Goal: Task Accomplishment & Management: Manage account settings

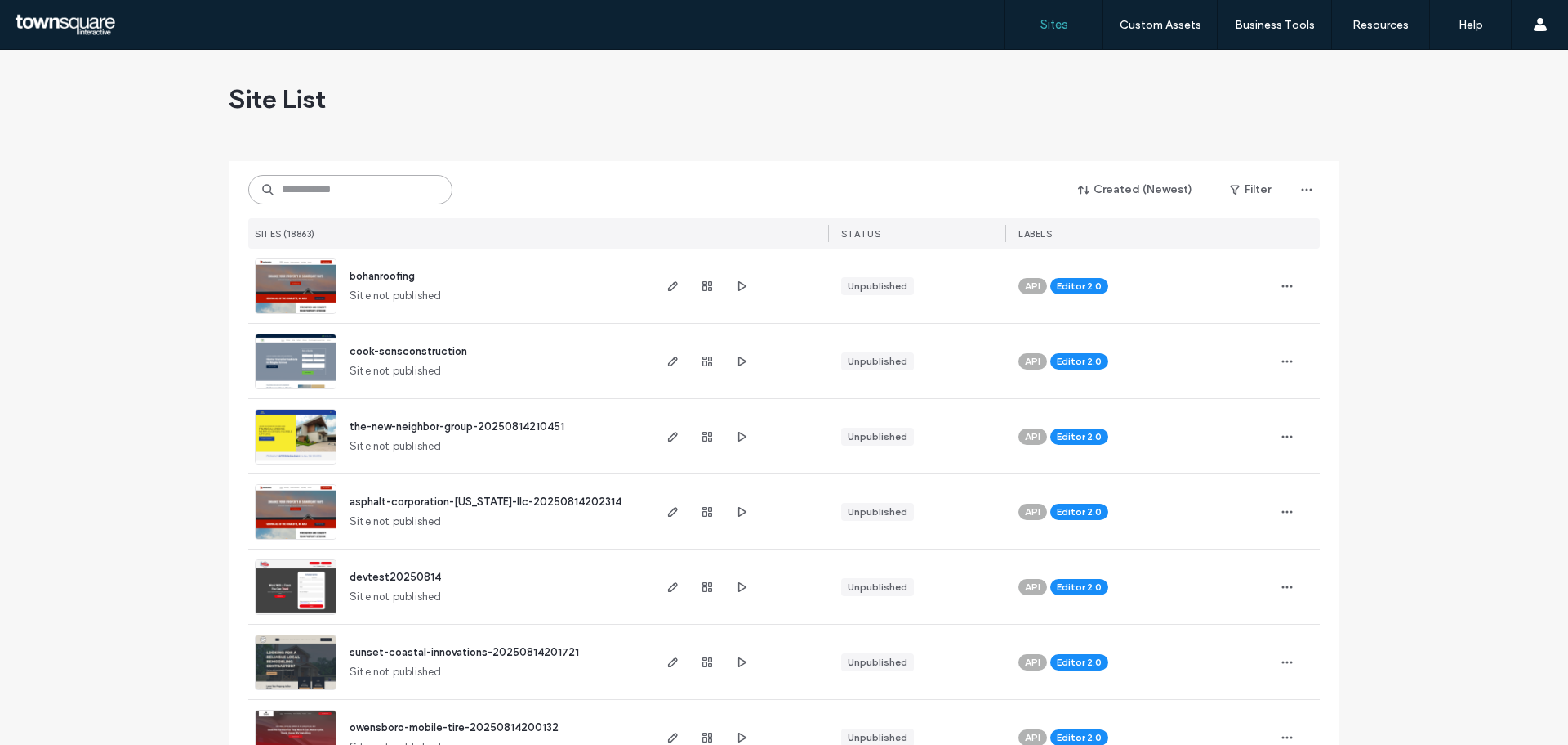
click at [360, 185] on input at bounding box center [350, 189] width 204 height 29
paste input "**********"
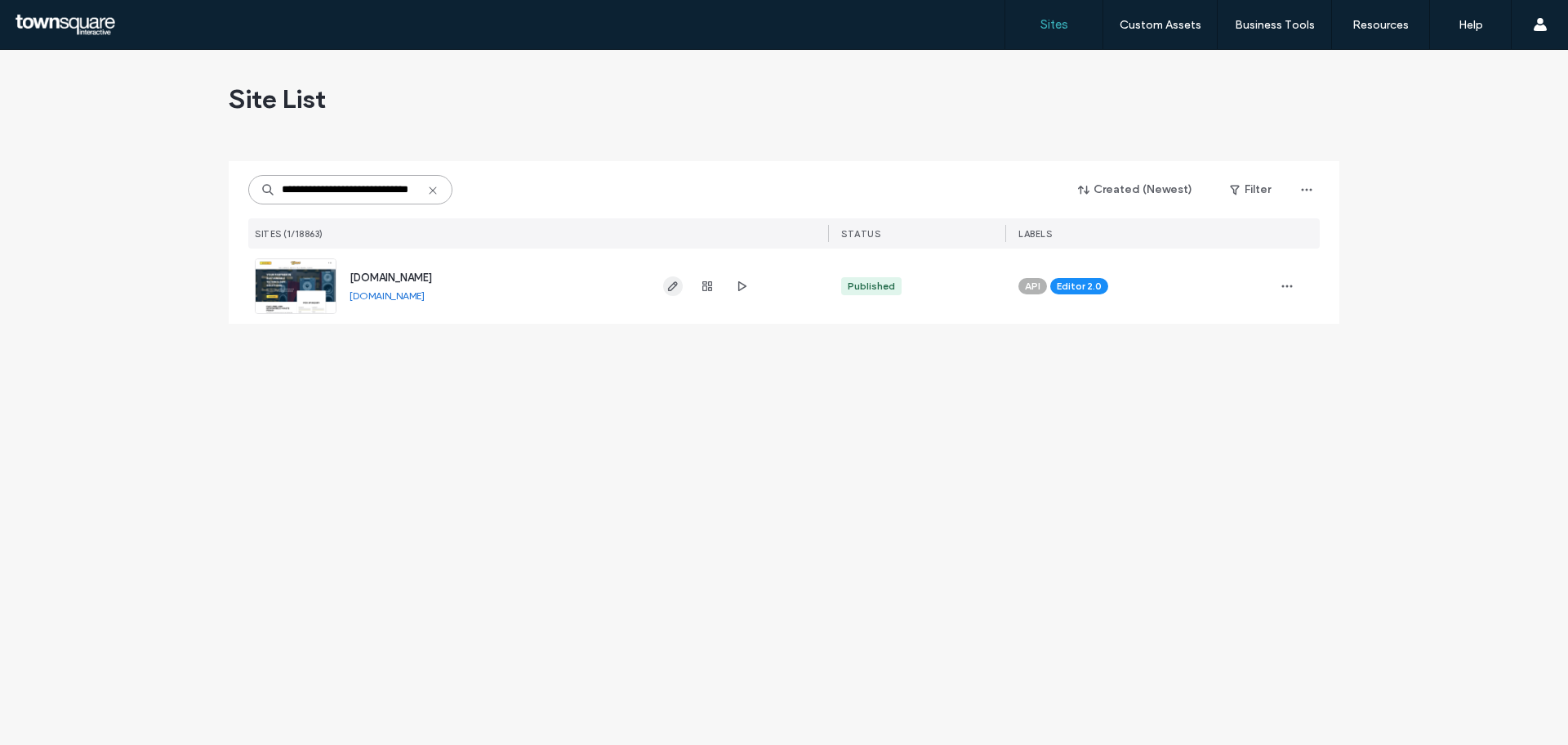
type input "**********"
click at [667, 287] on icon "button" at bounding box center [673, 287] width 13 height 13
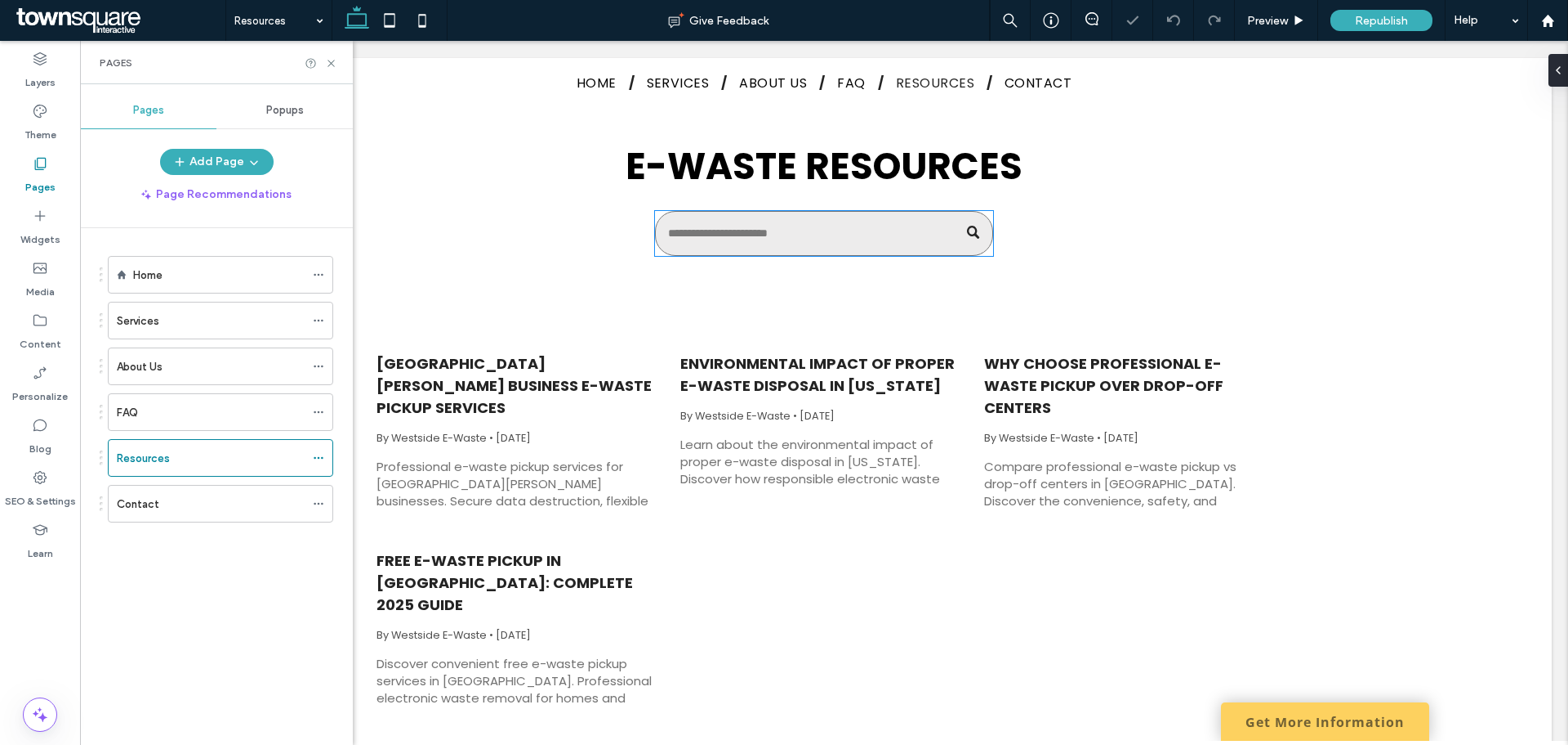
scroll to position [164, 0]
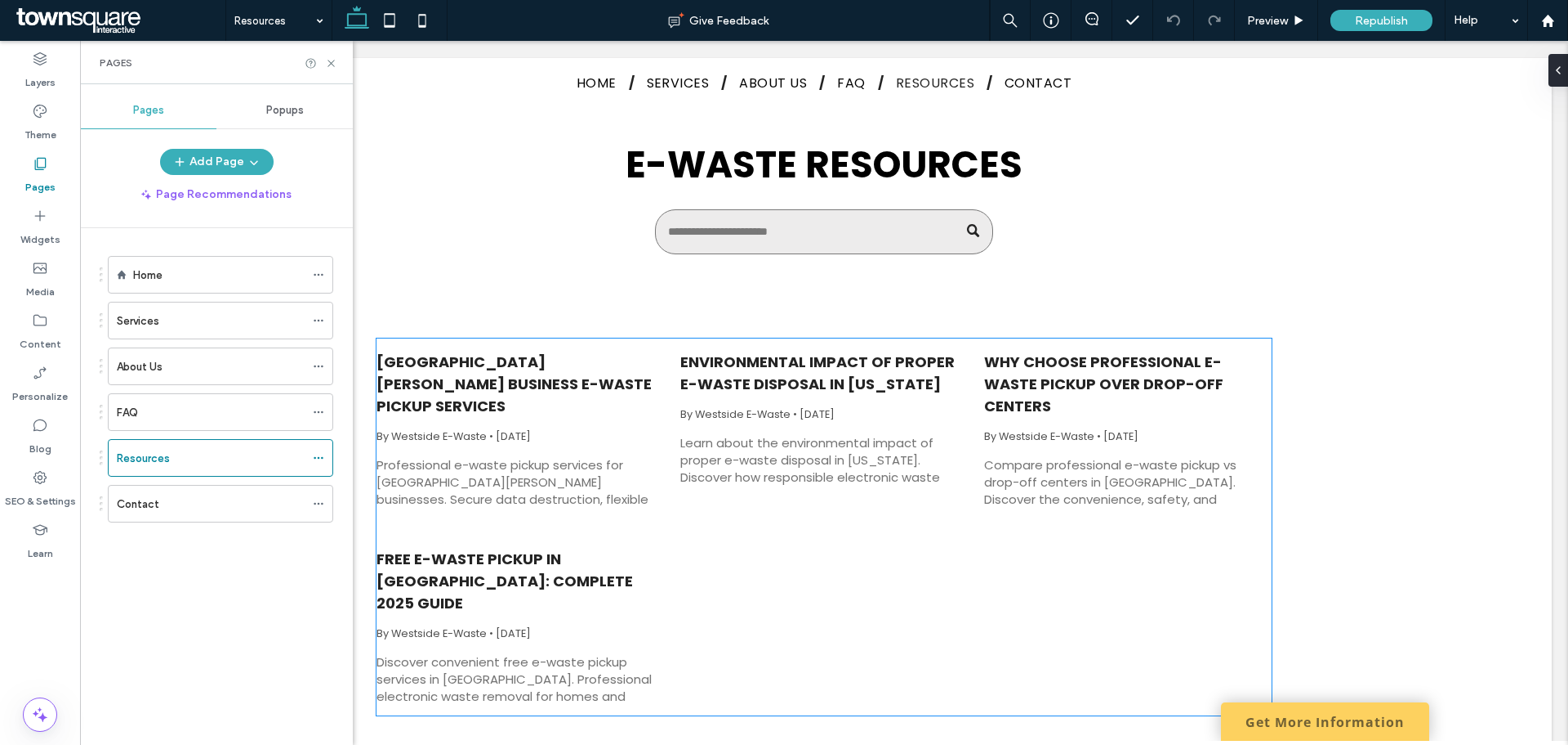
click at [466, 429] on span "By Westside E-Waste" at bounding box center [432, 436] width 110 height 14
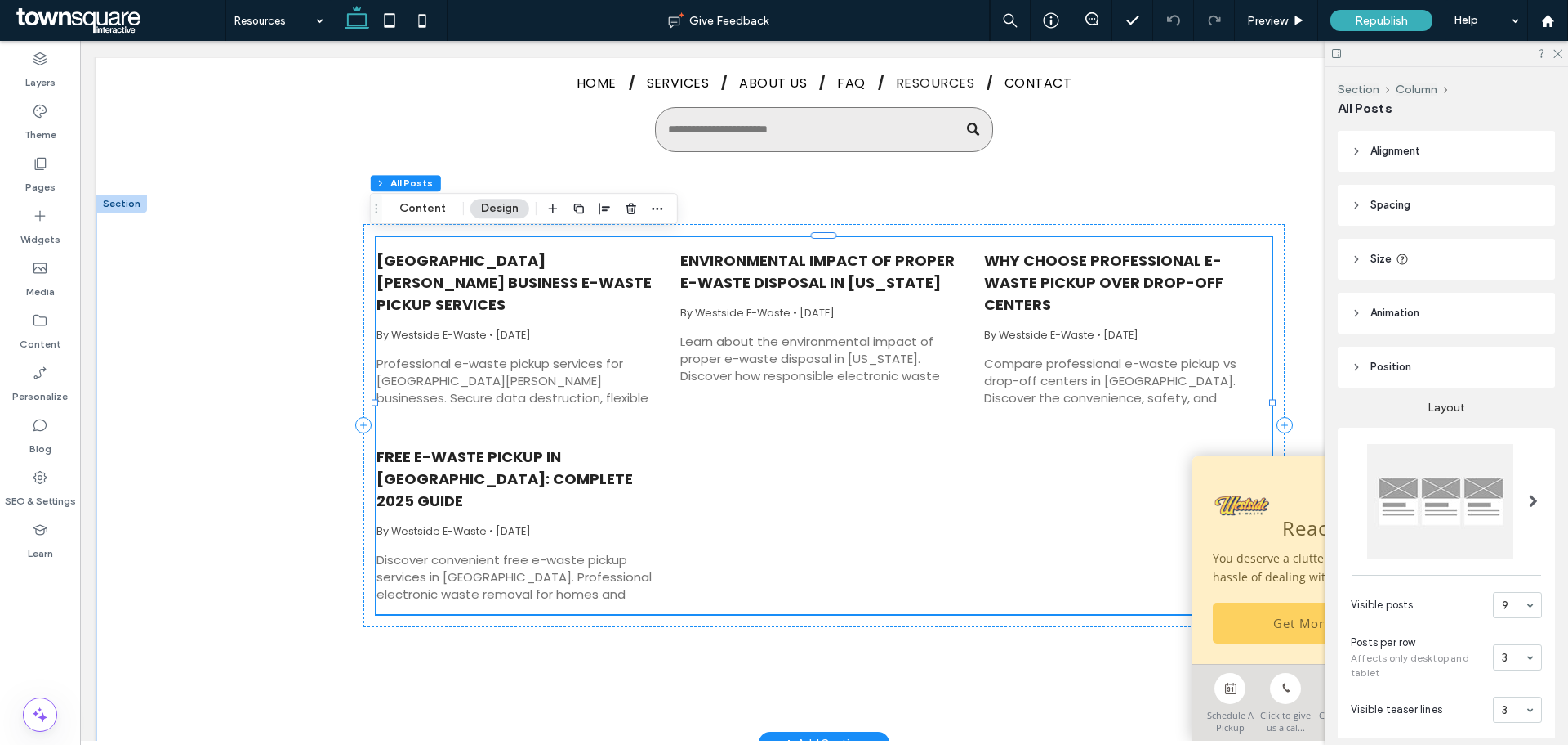
click at [504, 323] on div "San Fernando Valley Business E-Waste Pickup Services By Westside E-Waste • Augu…" at bounding box center [520, 326] width 287 height 180
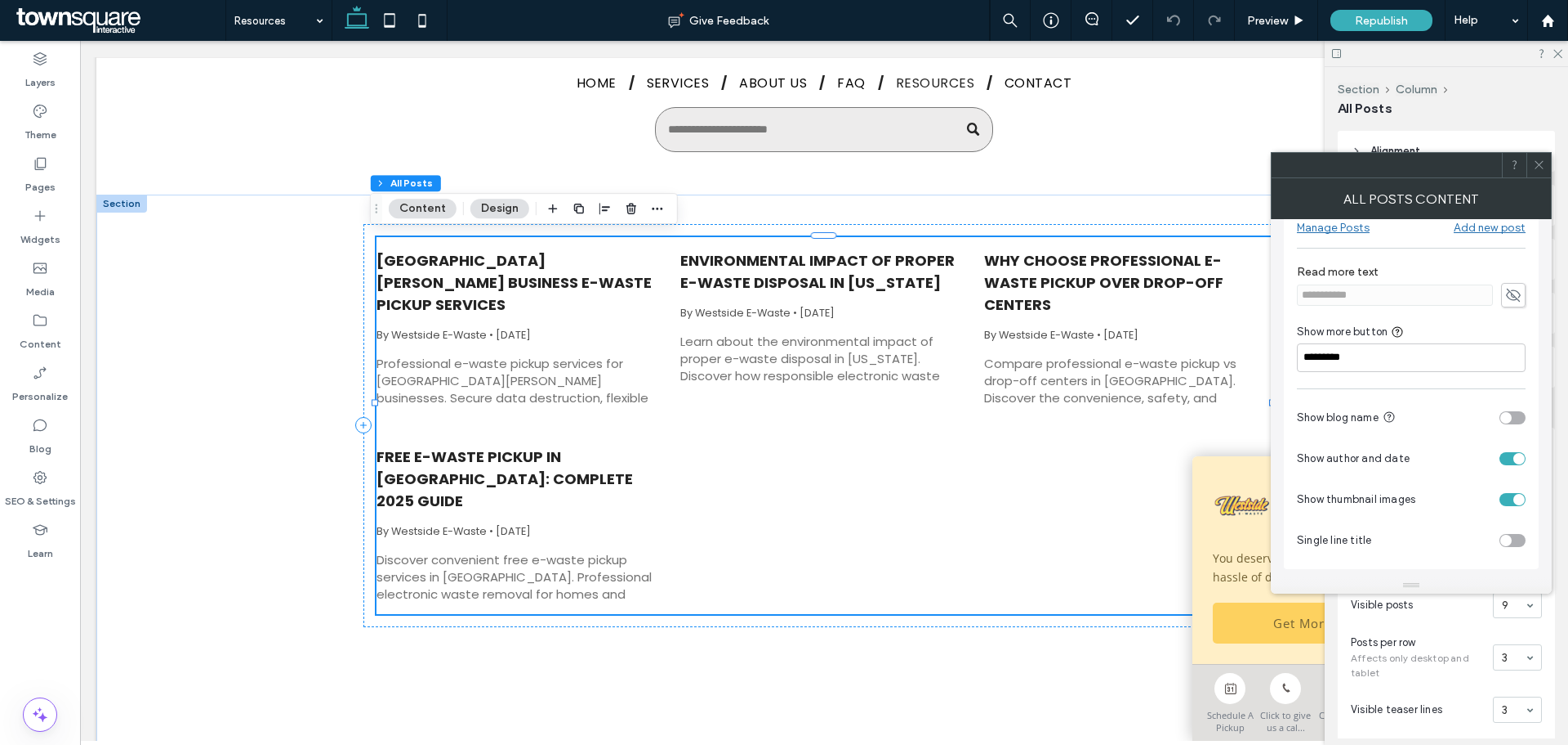
scroll to position [0, 0]
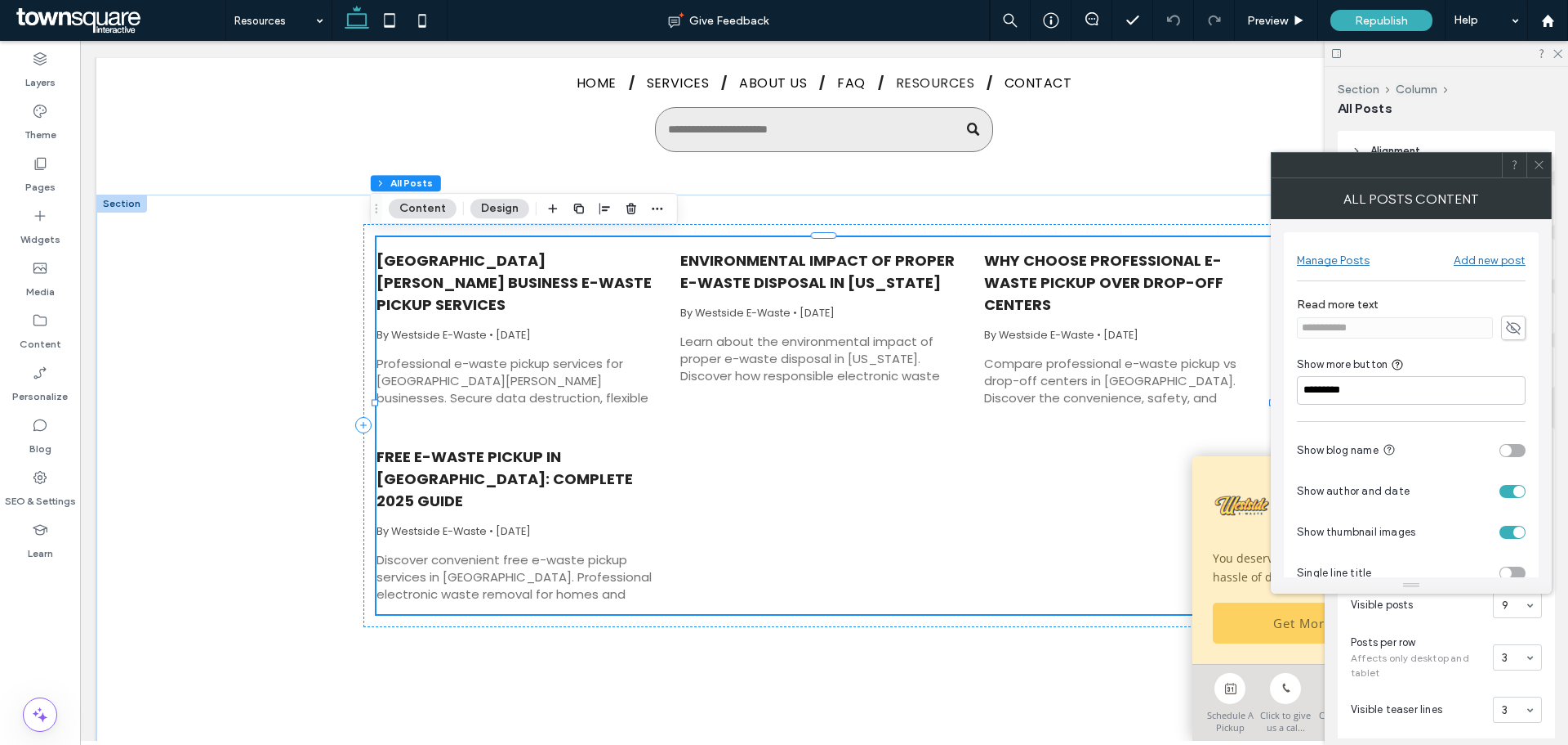
click at [1327, 262] on div "Manage Posts" at bounding box center [1334, 260] width 73 height 14
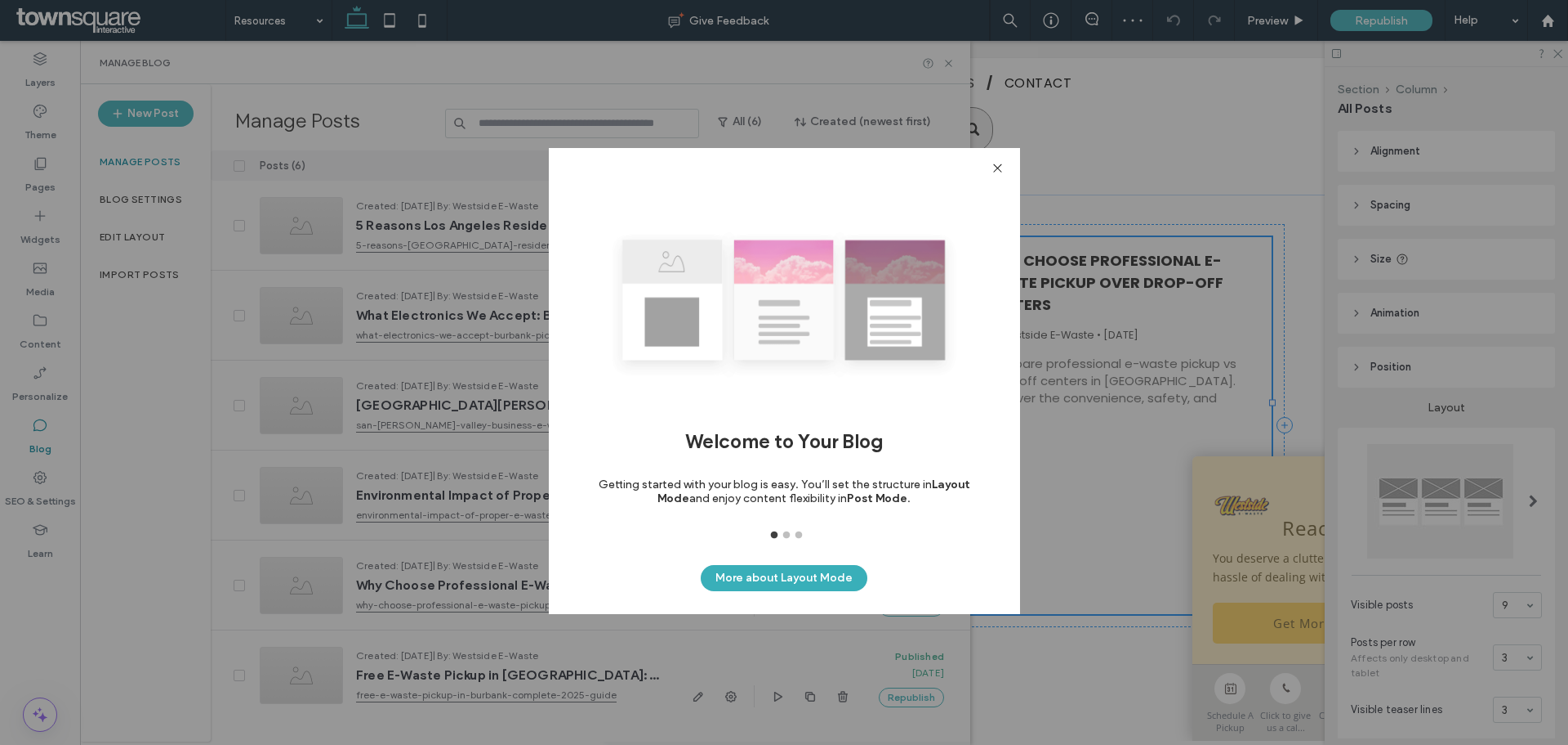
click at [996, 165] on icon at bounding box center [998, 168] width 12 height 12
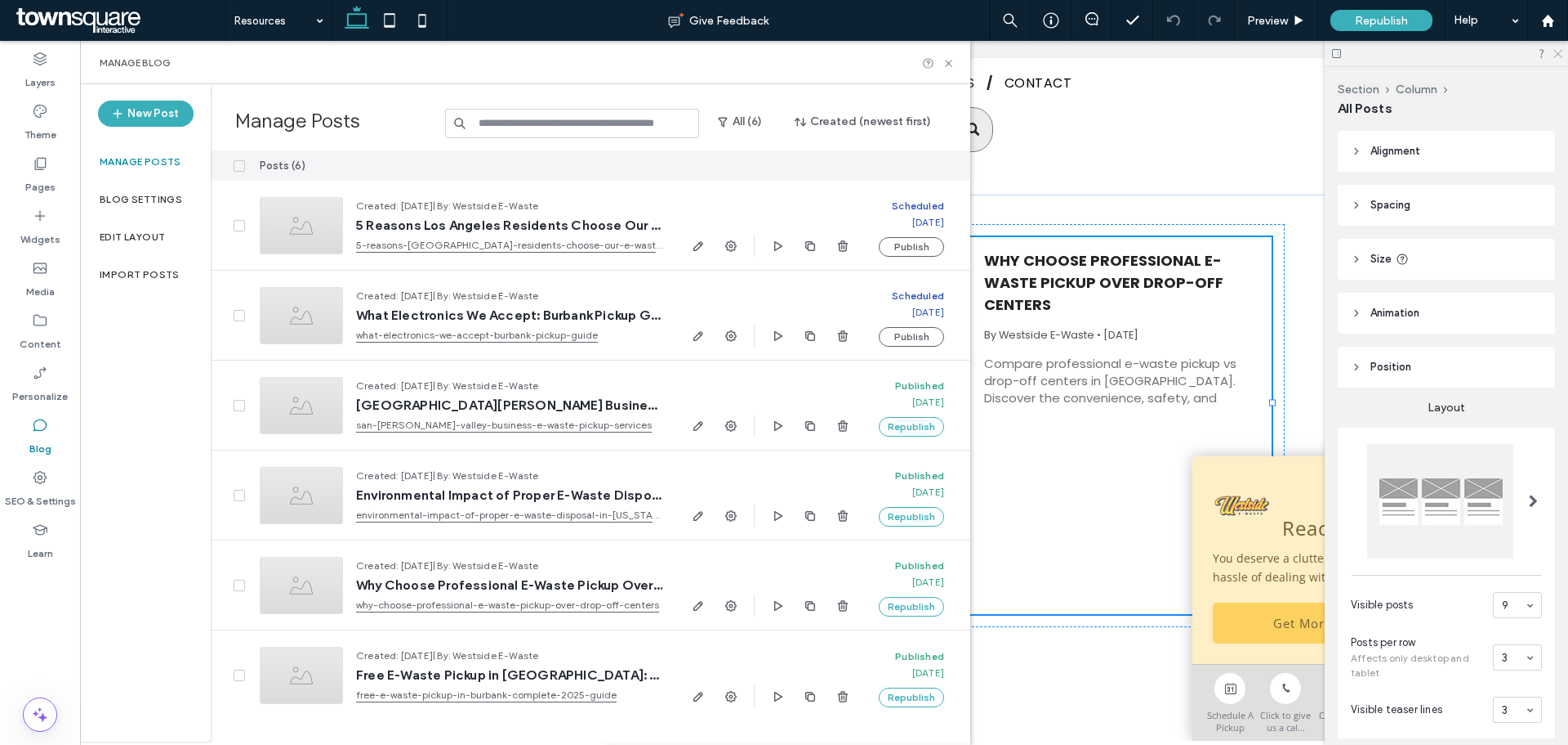
click at [1556, 56] on use at bounding box center [1558, 54] width 9 height 9
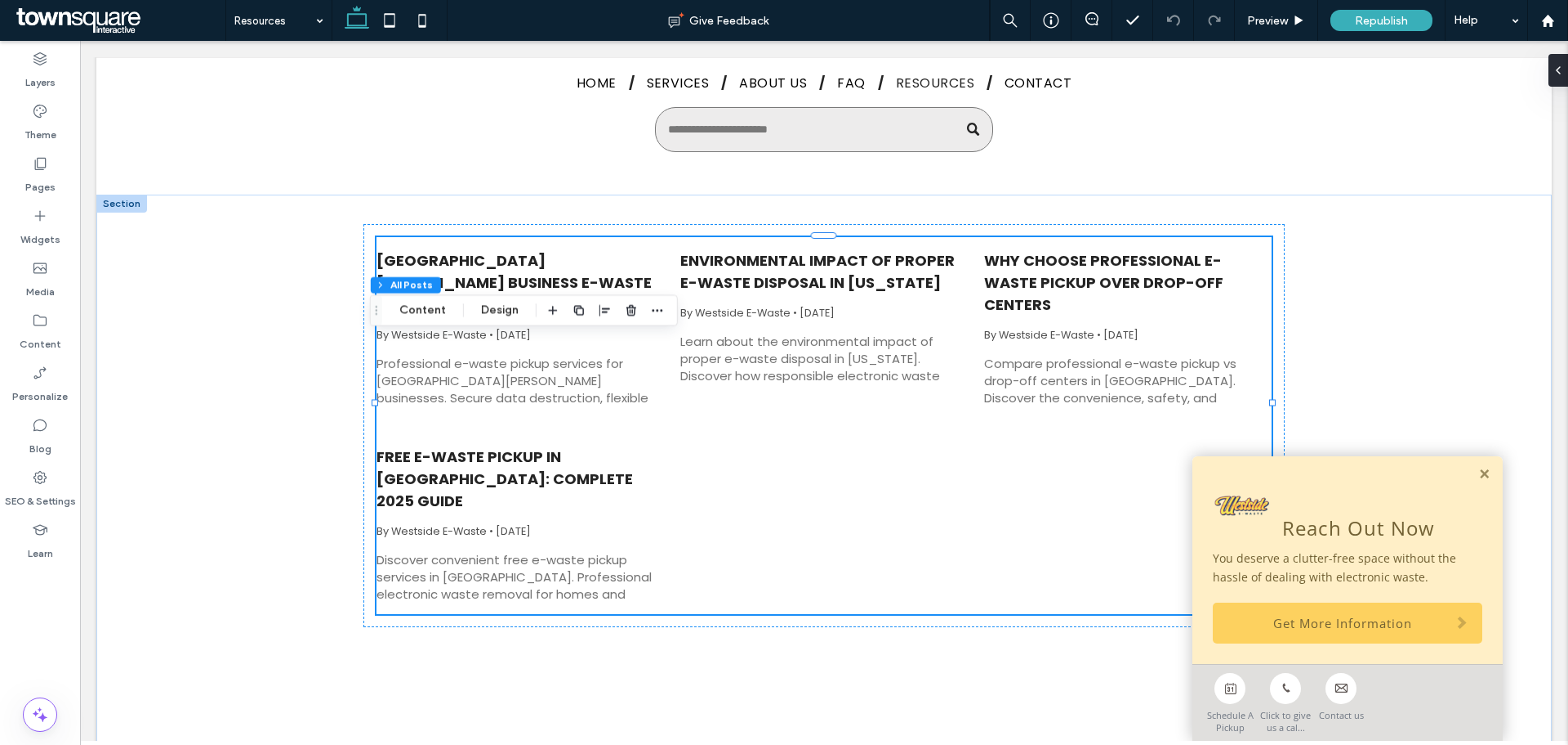
click at [1475, 467] on div "Reach Out Now You deserve a clutter-free space without the hassle of dealing wi…" at bounding box center [1348, 560] width 310 height 208
click at [1478, 478] on link at bounding box center [1484, 474] width 12 height 14
